Goal: Check status: Check status

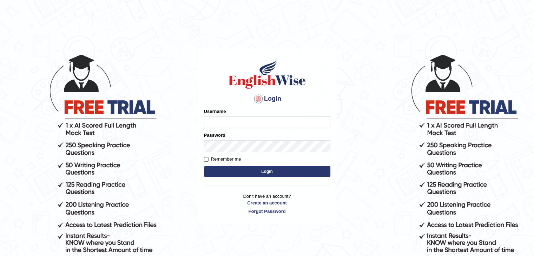
type input "Jitendra"
click at [298, 171] on button "Login" at bounding box center [267, 172] width 126 height 11
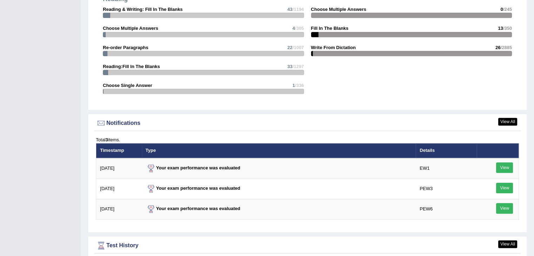
scroll to position [843, 0]
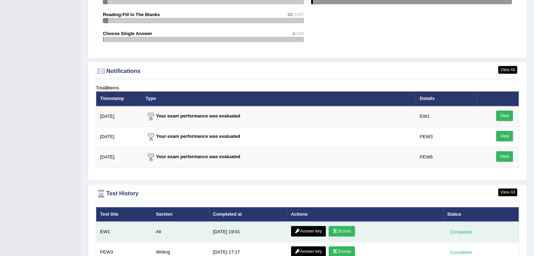
click at [312, 226] on link "Answer key" at bounding box center [308, 231] width 35 height 11
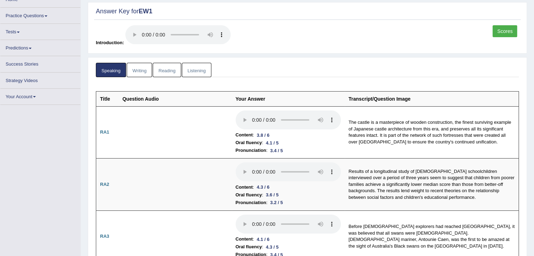
scroll to position [35, 0]
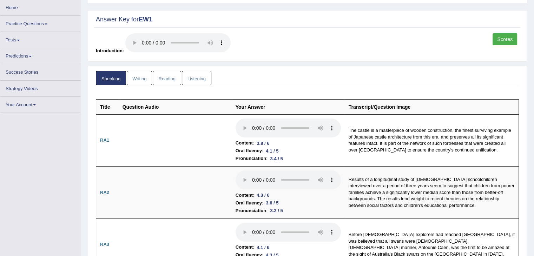
click at [38, 10] on link "Home" at bounding box center [40, 7] width 80 height 14
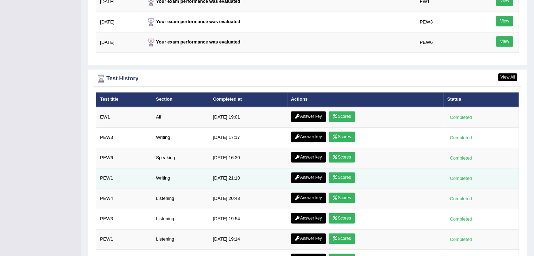
scroll to position [956, 0]
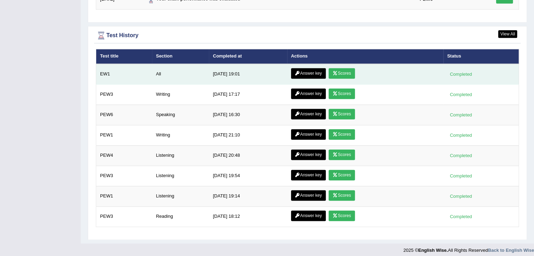
click at [344, 69] on link "Scores" at bounding box center [342, 73] width 26 height 11
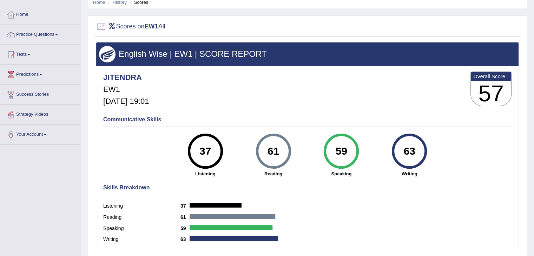
scroll to position [42, 0]
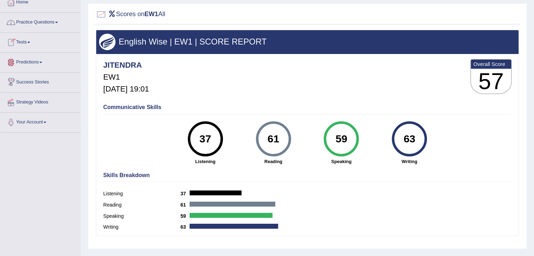
click at [21, 9] on link "Home" at bounding box center [40, 2] width 80 height 18
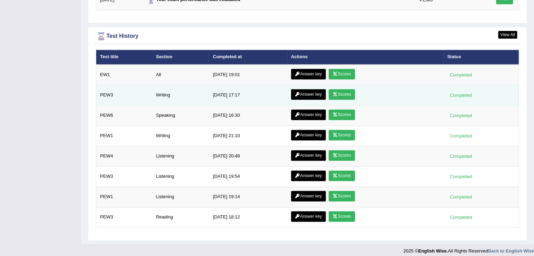
scroll to position [957, 0]
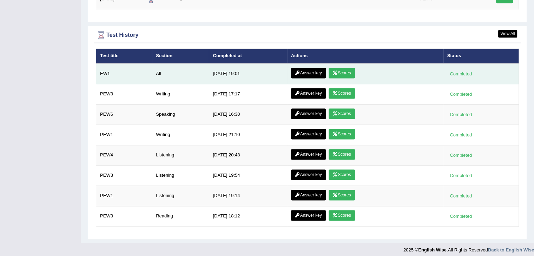
click at [315, 70] on link "Answer key" at bounding box center [308, 73] width 35 height 11
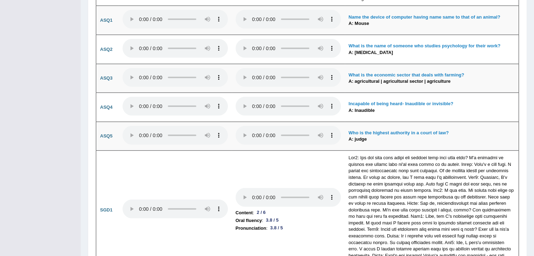
scroll to position [1844, 0]
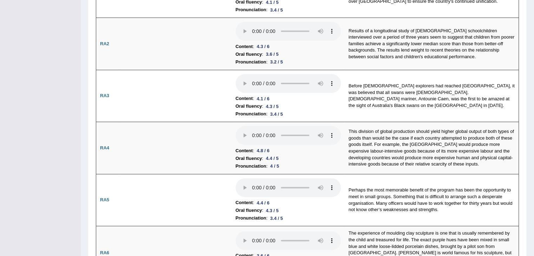
scroll to position [0, 0]
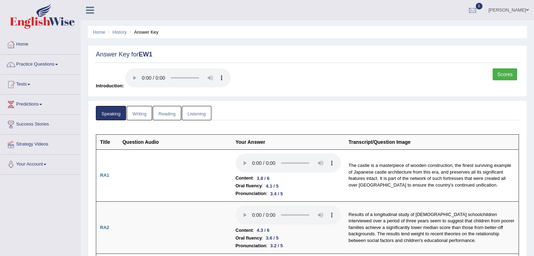
click at [138, 113] on link "Writing" at bounding box center [139, 113] width 25 height 14
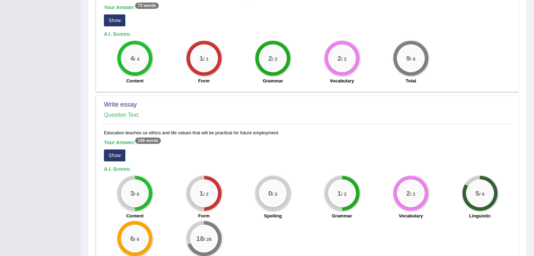
scroll to position [535, 0]
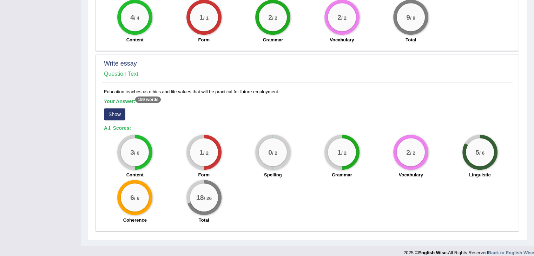
click at [118, 109] on button "Show" at bounding box center [114, 115] width 21 height 12
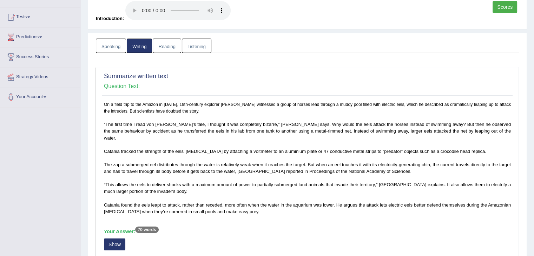
scroll to position [0, 0]
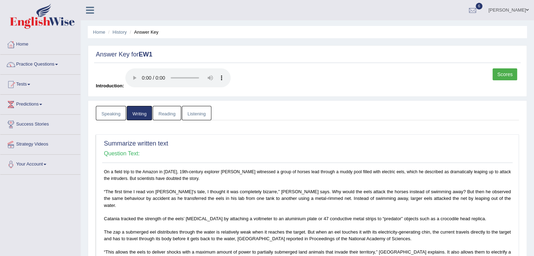
click at [171, 108] on link "Reading" at bounding box center [167, 113] width 28 height 14
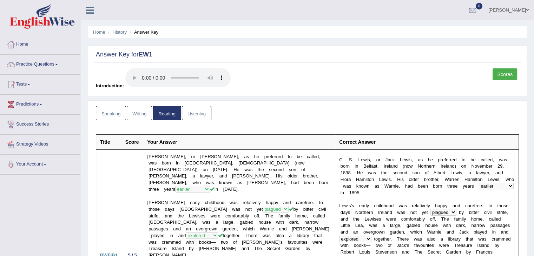
drag, startPoint x: 186, startPoint y: 110, endPoint x: 191, endPoint y: 112, distance: 5.5
click at [186, 110] on link "Listening" at bounding box center [197, 113] width 30 height 14
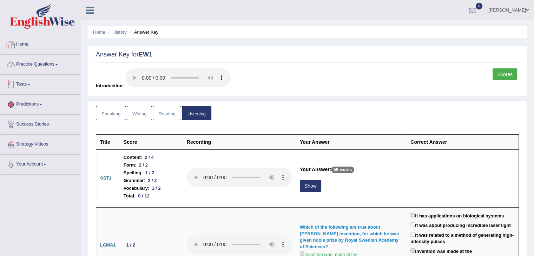
click at [19, 45] on link "Home" at bounding box center [40, 44] width 80 height 18
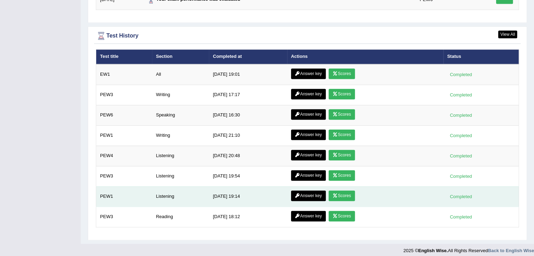
scroll to position [957, 0]
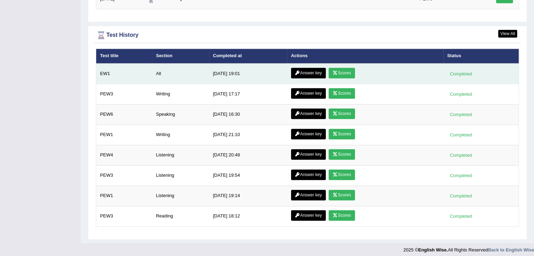
click at [343, 72] on link "Scores" at bounding box center [342, 73] width 26 height 11
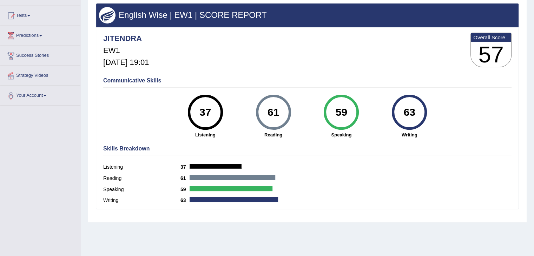
scroll to position [70, 0]
